Goal: Complete application form

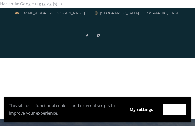
type input "bUmUQGLTdG"
type input "bYVrqVKanHQ"
type input "puhuriy249@gmail.com"
type input "vgQUbfkJVLYXCVx"
type input "AbdNnFLJMs"
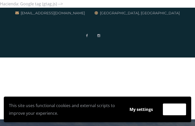
type input "QJgnUwTjoWMYJ"
type input "udDoifsC"
